Goal: Task Accomplishment & Management: Use online tool/utility

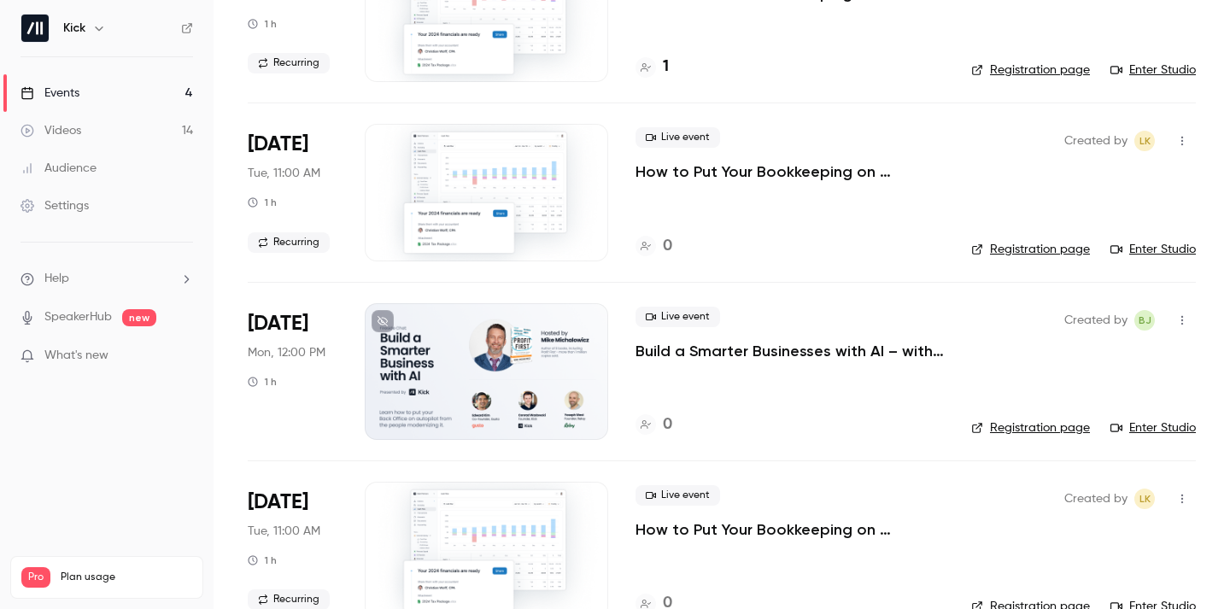
scroll to position [220, 0]
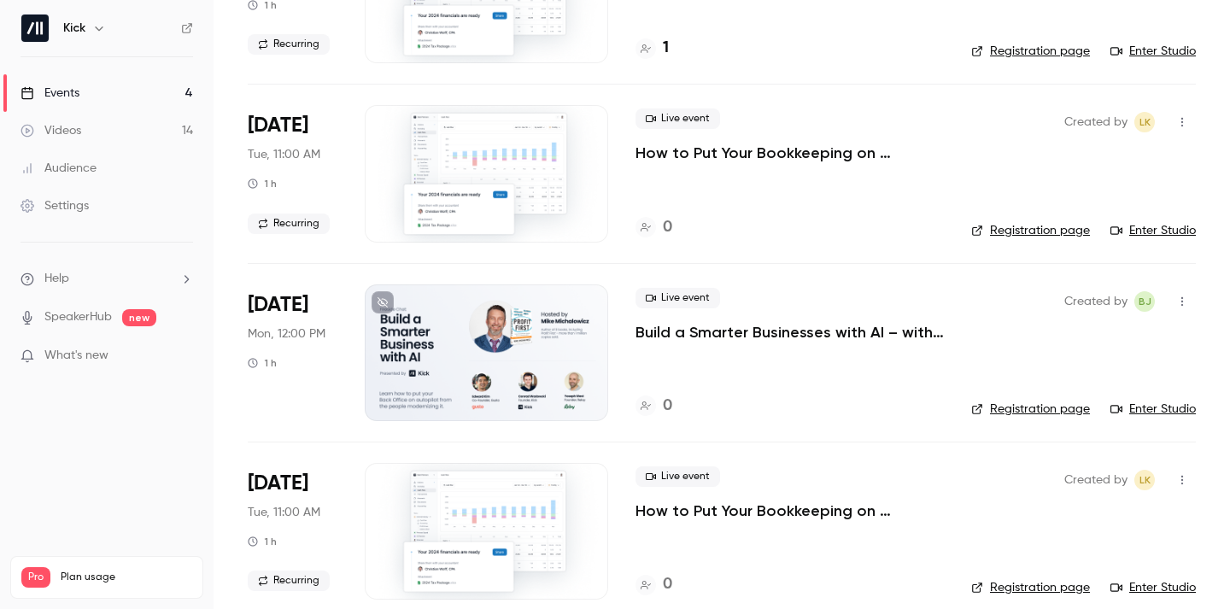
click at [757, 330] on p "Build a Smarter Businesses with AI – with [PERSON_NAME] & Founders of Kick, [PE…" at bounding box center [789, 332] width 308 height 20
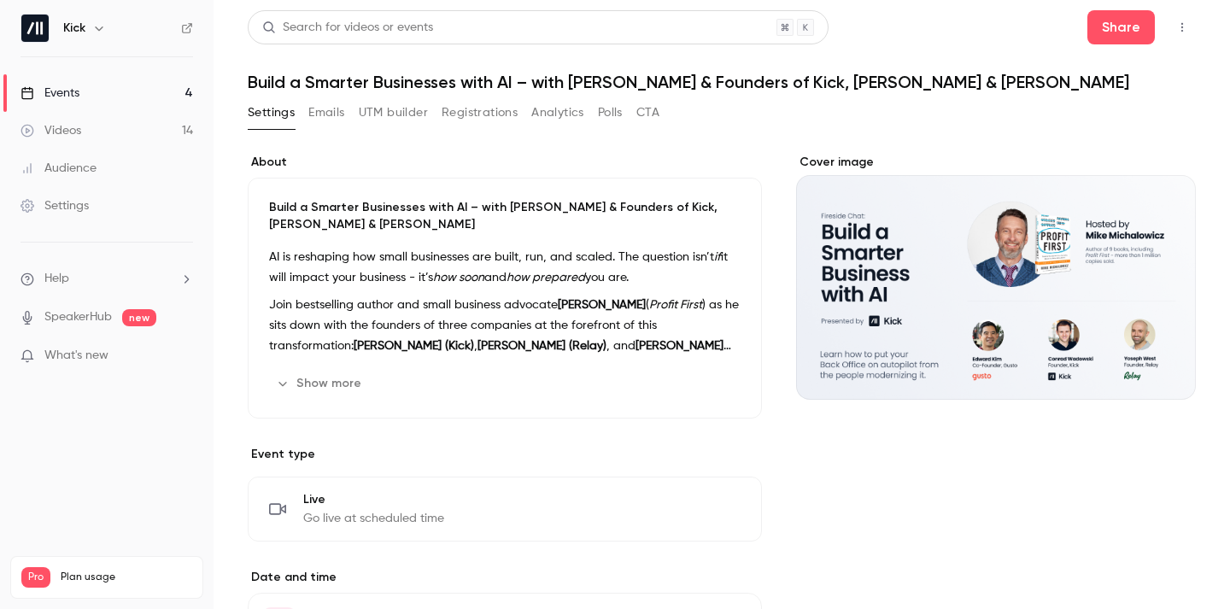
click at [1179, 29] on icon "button" at bounding box center [1182, 27] width 14 height 12
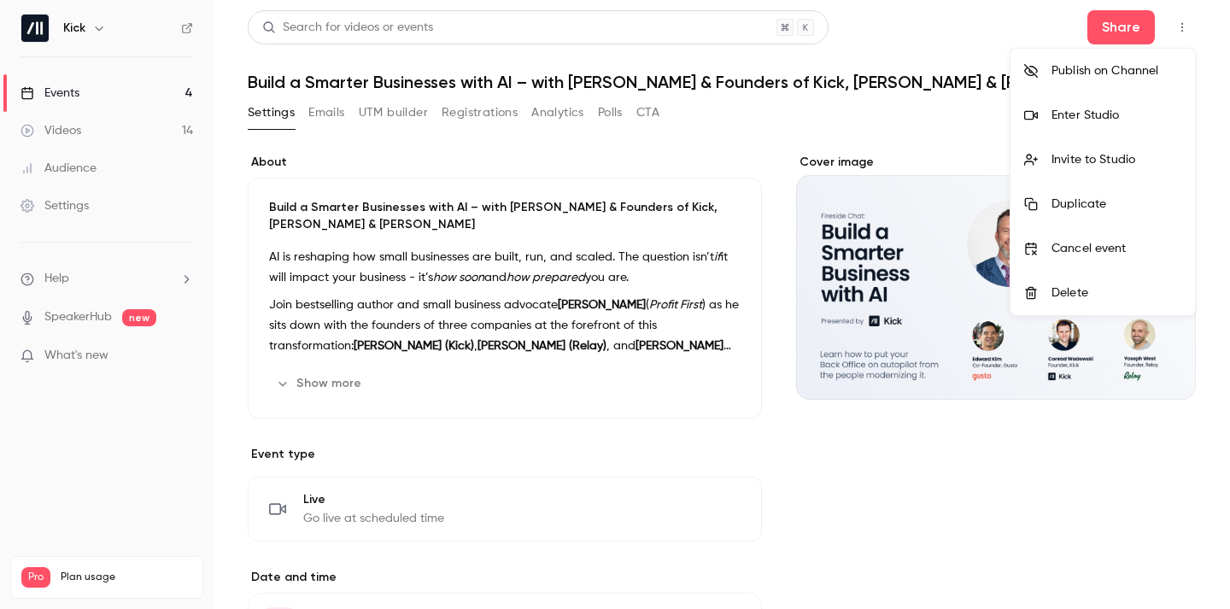
click at [552, 177] on div at bounding box center [615, 304] width 1230 height 609
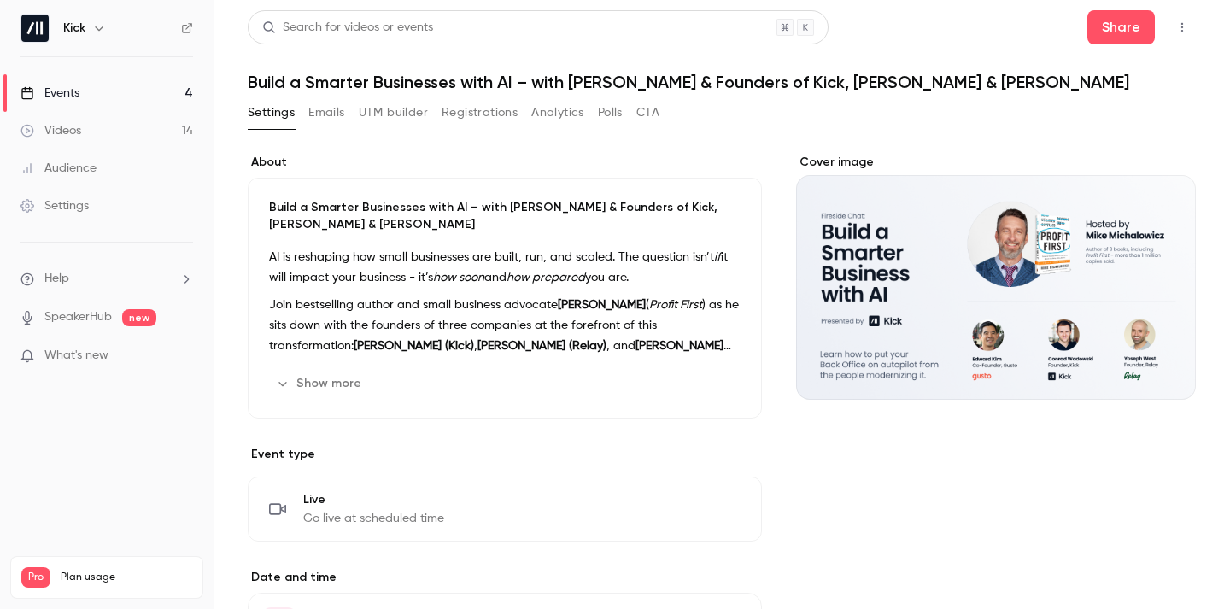
click at [459, 111] on button "Registrations" at bounding box center [479, 112] width 76 height 27
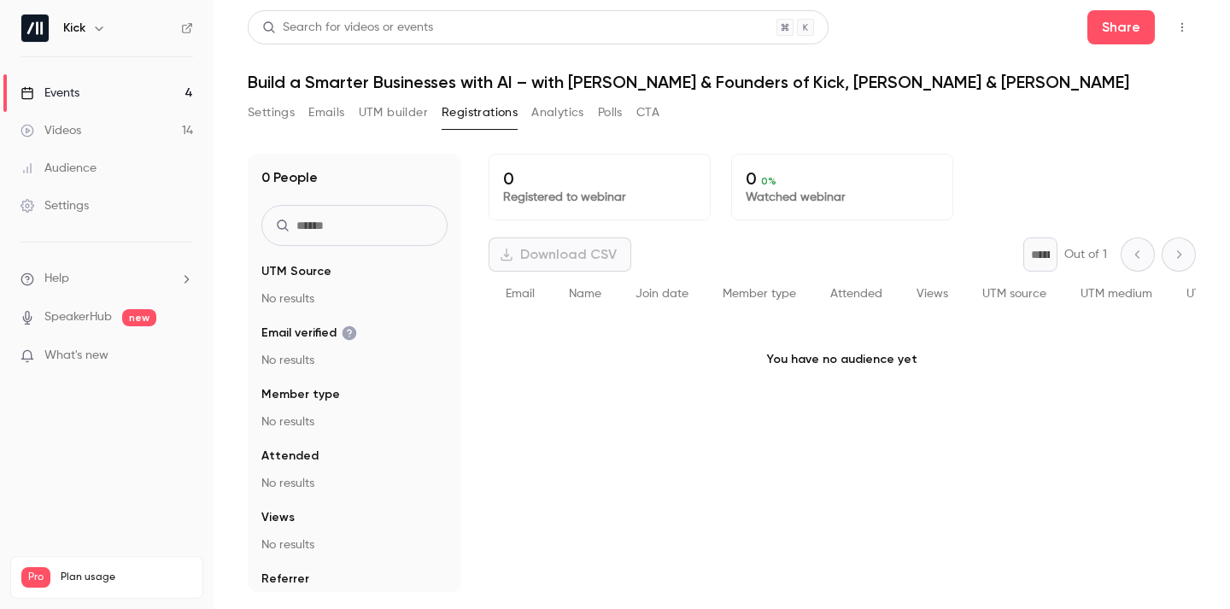
click at [357, 112] on div "Settings Emails UTM builder Registrations Analytics Polls CTA" at bounding box center [454, 112] width 412 height 27
click at [369, 110] on button "UTM builder" at bounding box center [393, 112] width 69 height 27
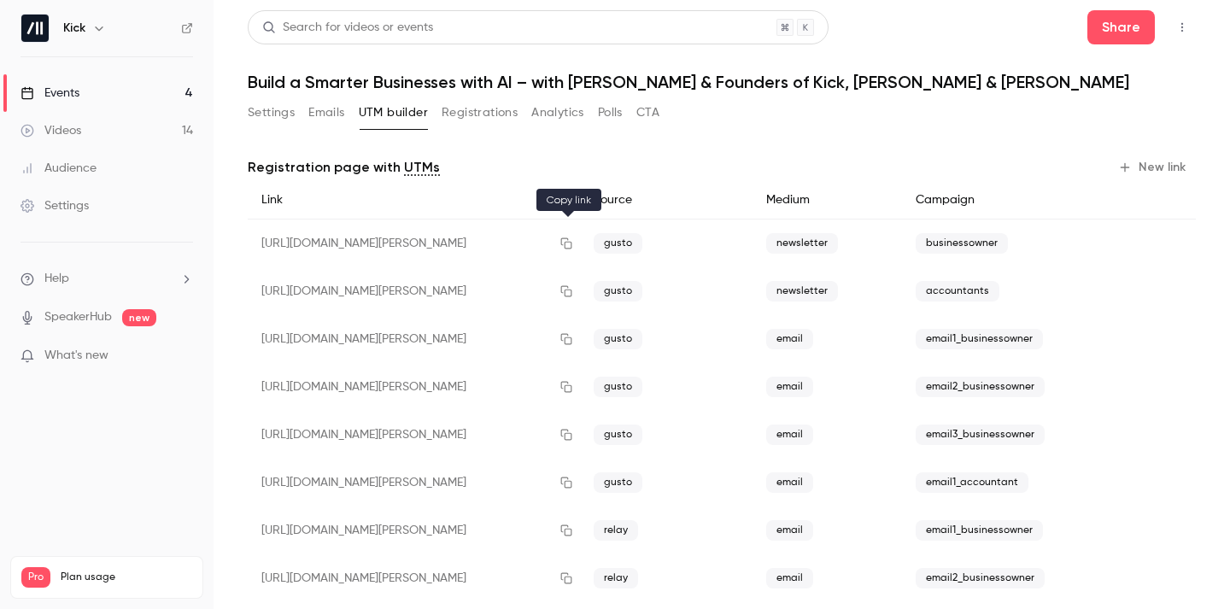
click at [569, 248] on icon "button" at bounding box center [566, 243] width 11 height 11
